Goal: Information Seeking & Learning: Learn about a topic

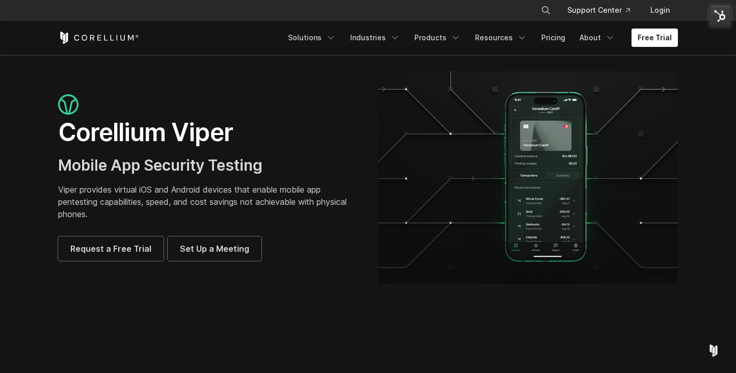
click at [547, 10] on icon "Search" at bounding box center [546, 10] width 8 height 8
click at [537, 1] on button "Search" at bounding box center [546, 10] width 18 height 18
click at [512, 15] on input "Search our site..." at bounding box center [493, 10] width 83 height 15
type input "********"
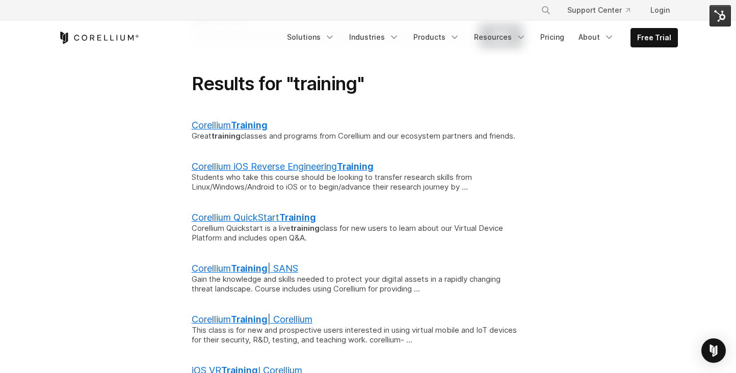
scroll to position [94, 0]
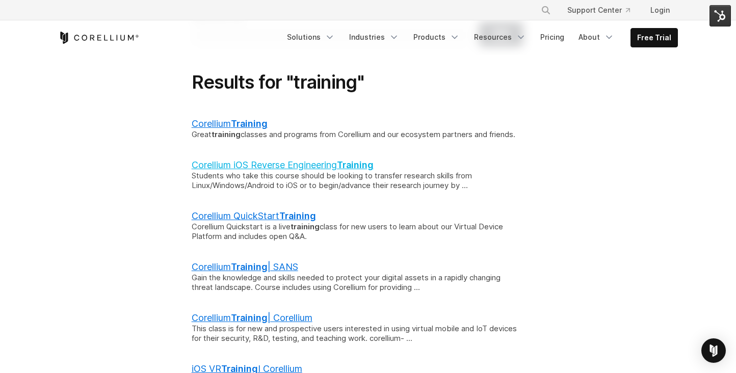
click at [198, 170] on link "Corellium iOS Reverse Engineering Training" at bounding box center [283, 164] width 182 height 11
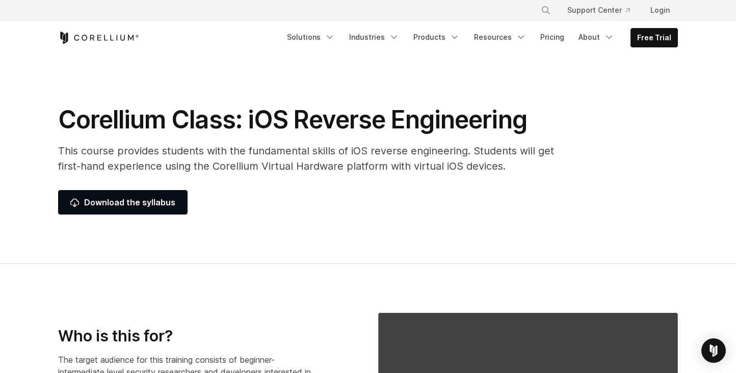
select select "**********"
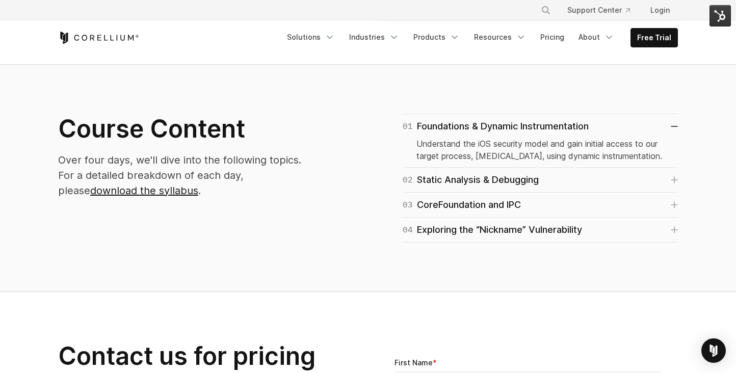
scroll to position [574, 0]
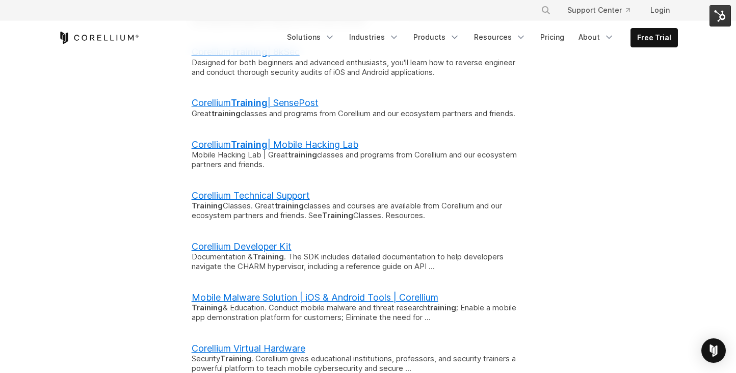
scroll to position [464, 0]
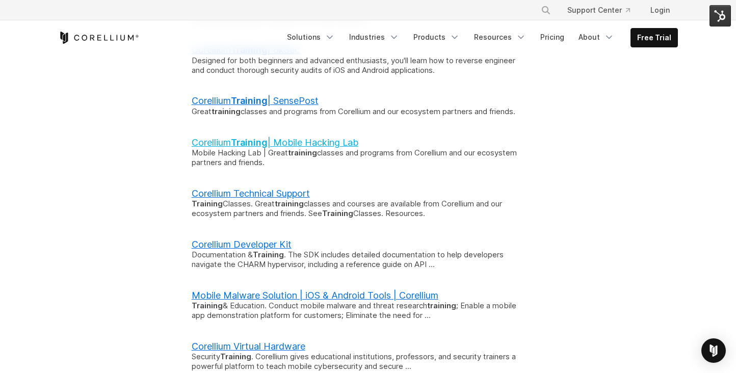
click at [256, 148] on b "Training" at bounding box center [249, 142] width 37 height 11
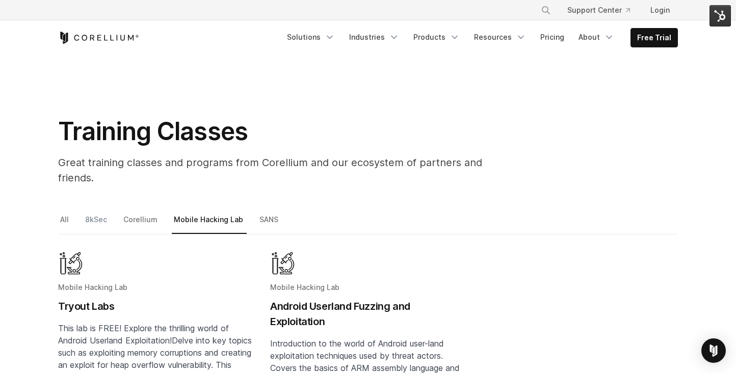
click at [98, 213] on link "8kSec" at bounding box center [97, 223] width 28 height 21
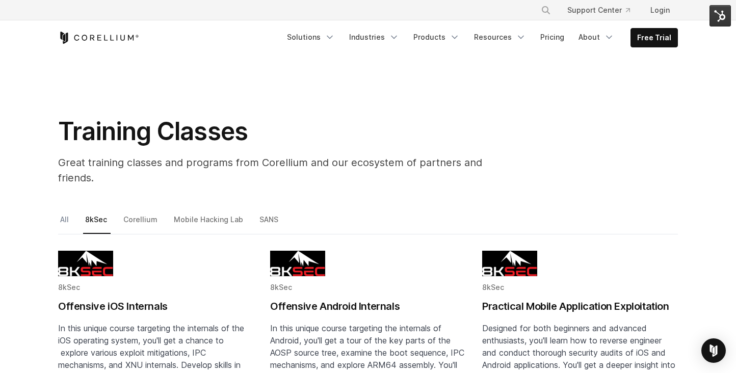
click at [64, 213] on link "All" at bounding box center [65, 223] width 14 height 21
